Goal: Task Accomplishment & Management: Use online tool/utility

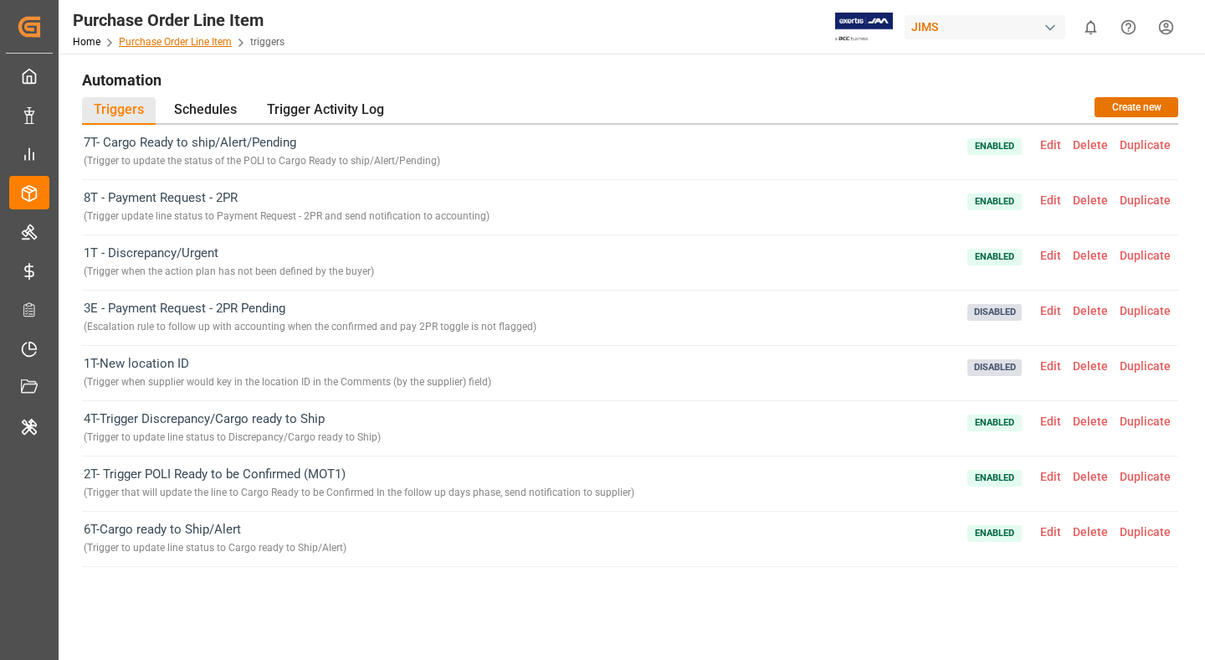
click at [210, 39] on link "Purchase Order Line Item" at bounding box center [175, 42] width 113 height 12
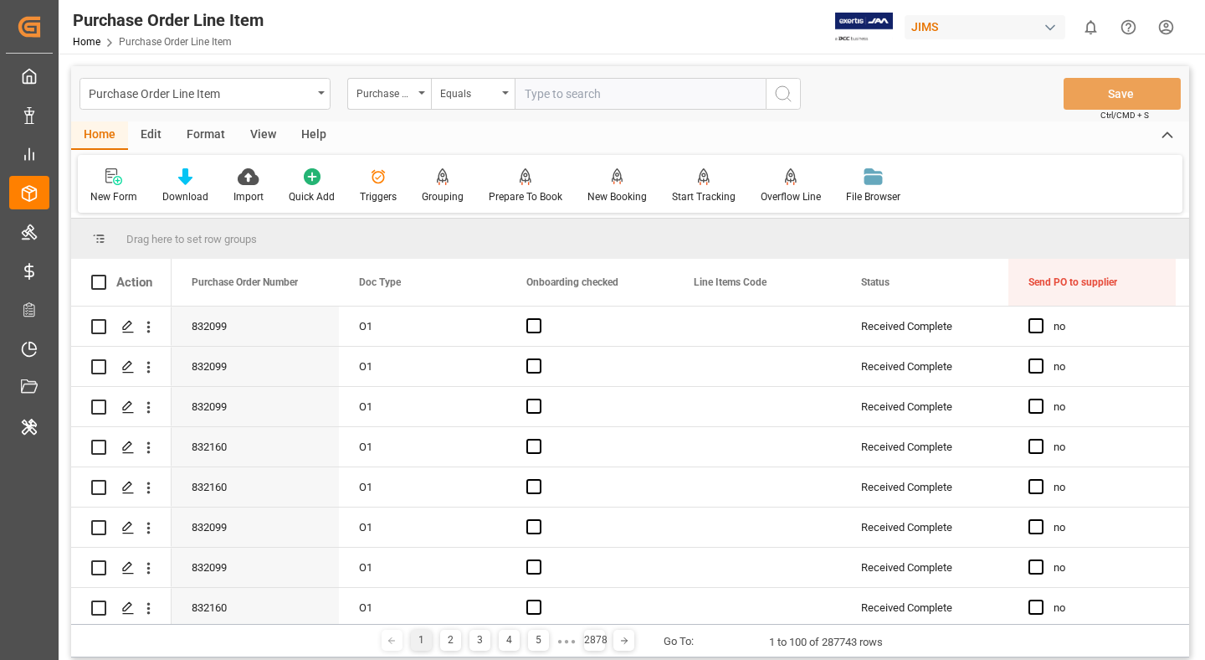
click at [156, 132] on div "Edit" at bounding box center [151, 135] width 46 height 28
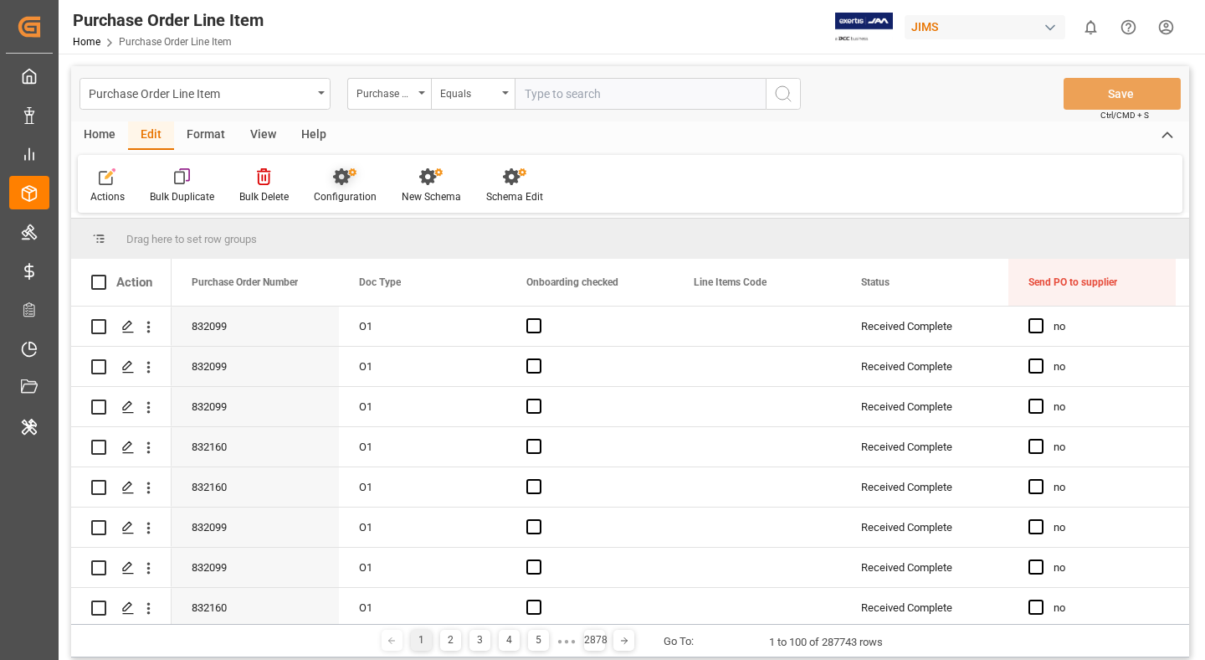
click at [323, 190] on div "Configuration" at bounding box center [345, 196] width 63 height 15
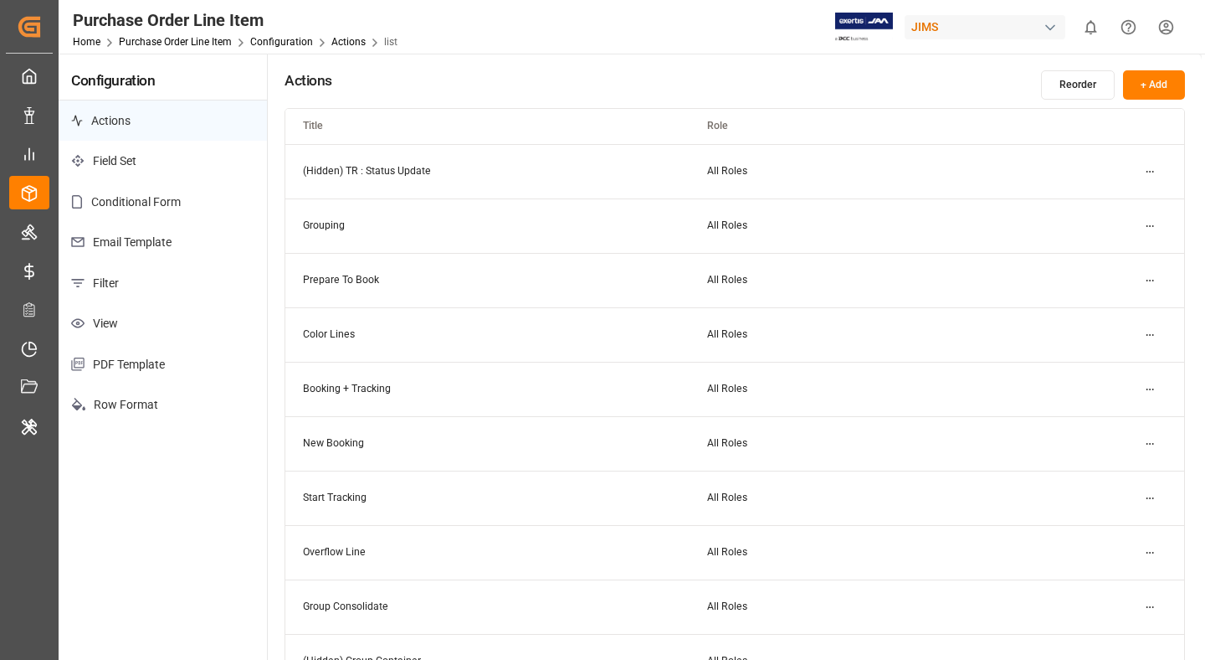
click at [166, 166] on p "Field Set" at bounding box center [163, 161] width 208 height 41
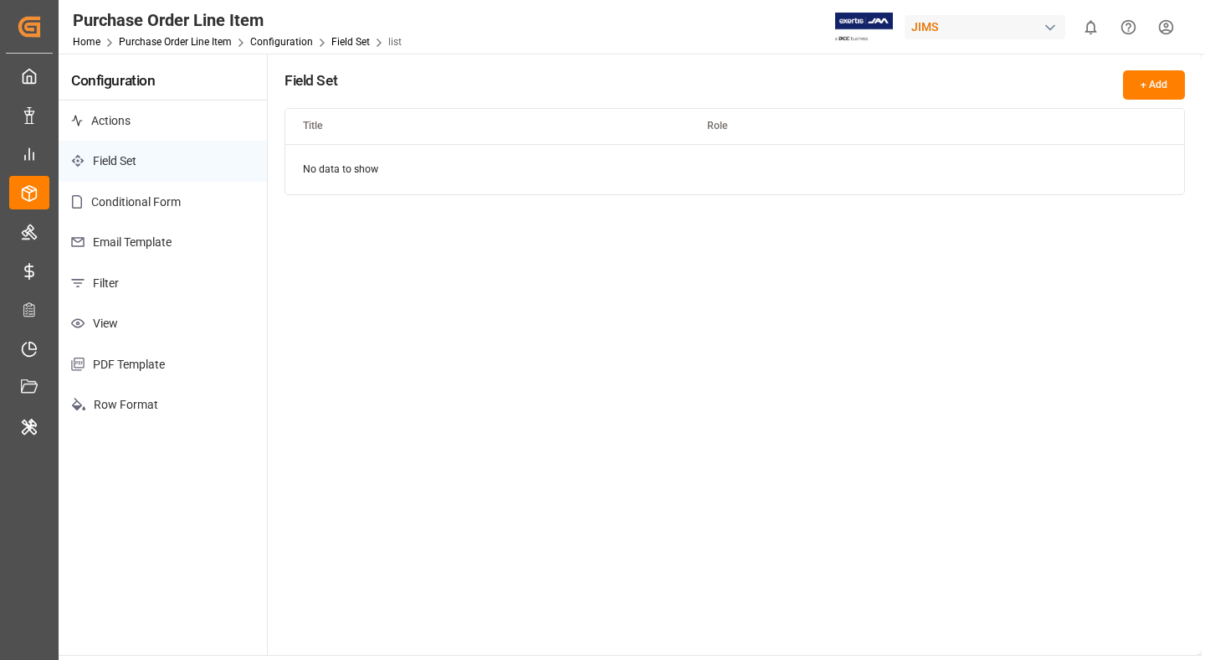
click at [1135, 83] on button "+ Add" at bounding box center [1154, 84] width 62 height 29
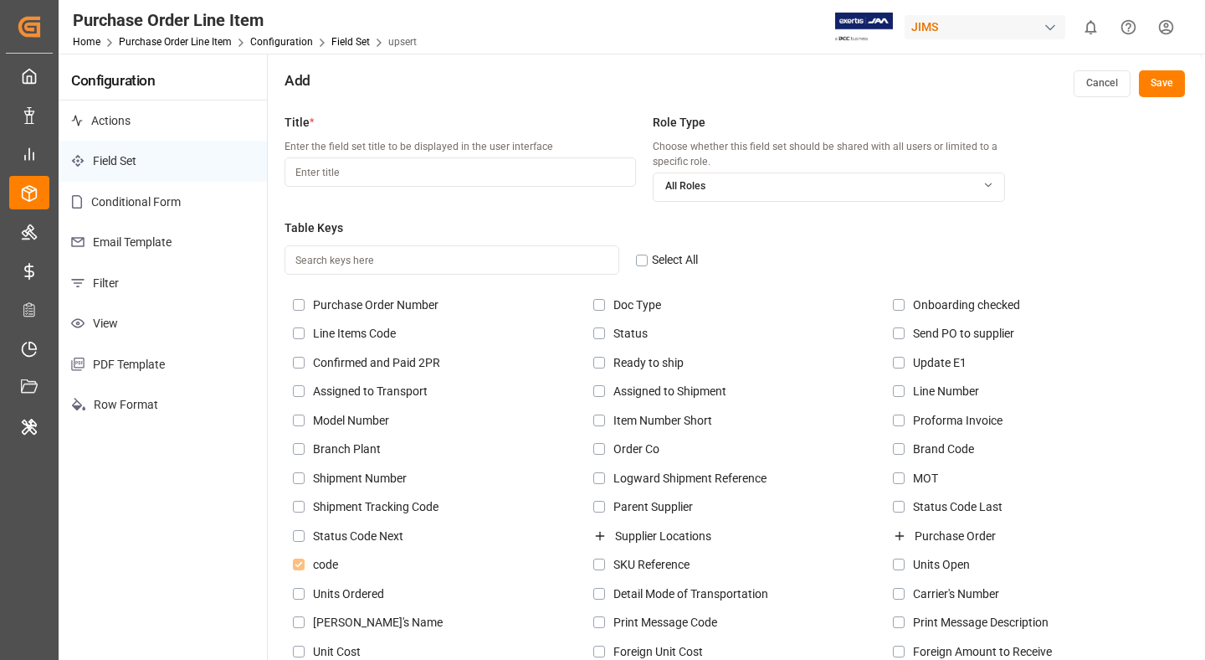
click at [640, 263] on button "button" at bounding box center [642, 260] width 12 height 12
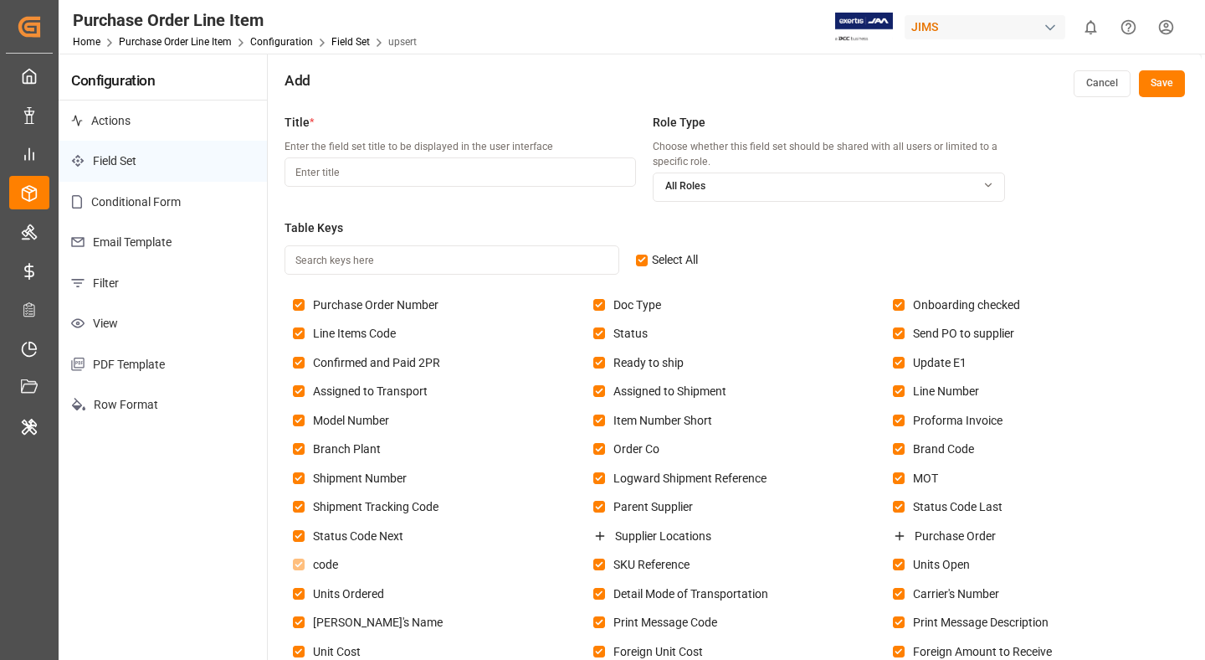
click at [640, 263] on button "button" at bounding box center [642, 260] width 12 height 12
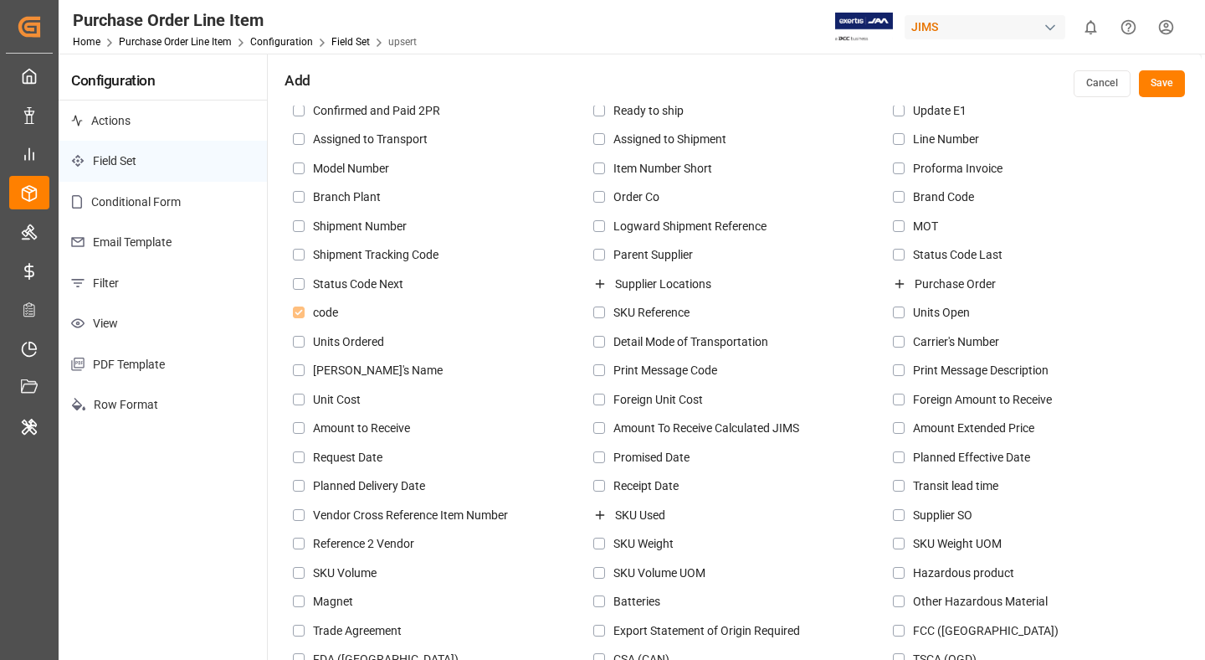
scroll to position [253, 0]
